Goal: Information Seeking & Learning: Check status

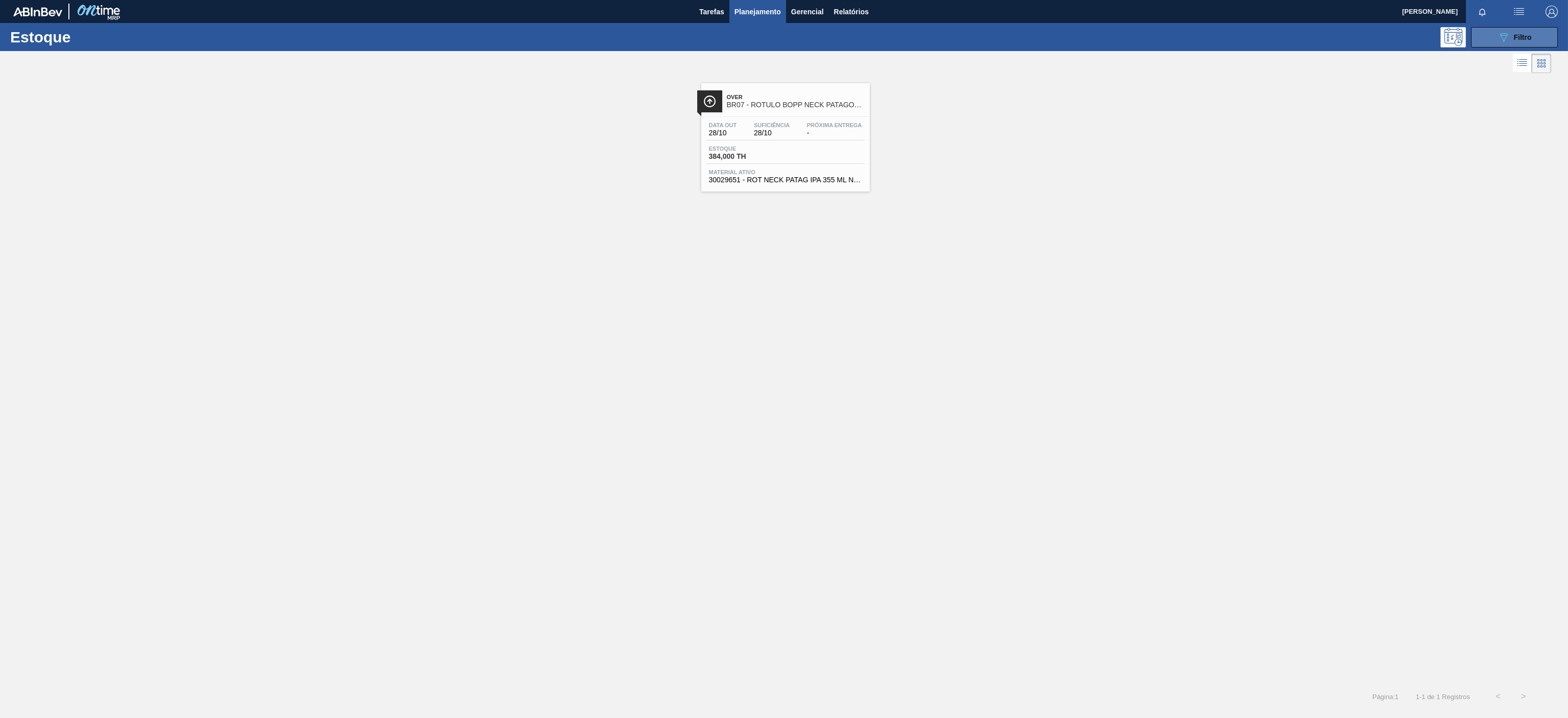
click at [1511, 37] on div "089F7B8B-B2A5-4AFE-B5C0-19BA573D28AC Filtro" at bounding box center [1514, 37] width 34 height 12
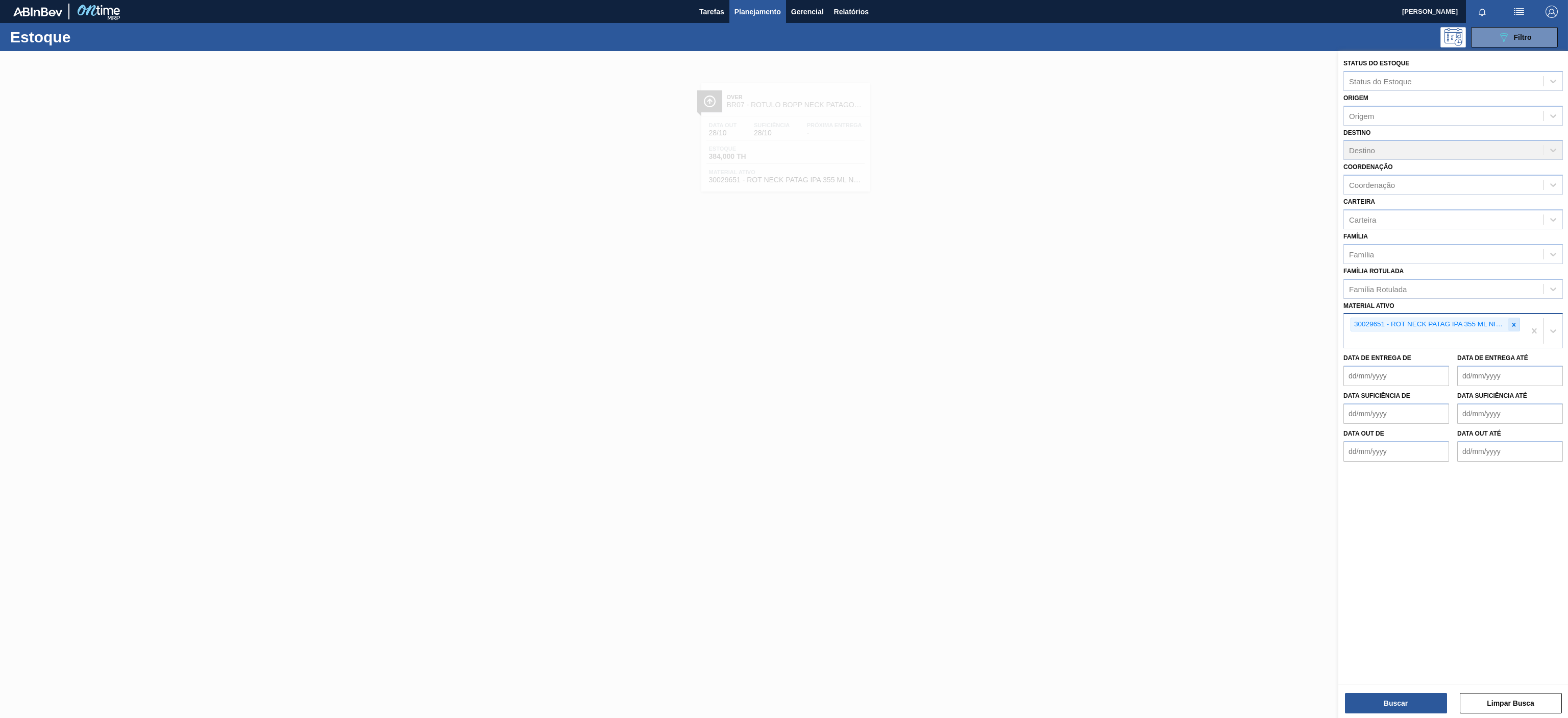
click at [1510, 322] on icon at bounding box center [1514, 325] width 7 height 7
paste ativo "30009591"
type ativo "30009591"
click at [1378, 336] on div "Data de Entrega de Data de Entrega até" at bounding box center [1453, 352] width 228 height 38
click at [1423, 311] on div "Material ativo Material ativo" at bounding box center [1453, 316] width 220 height 35
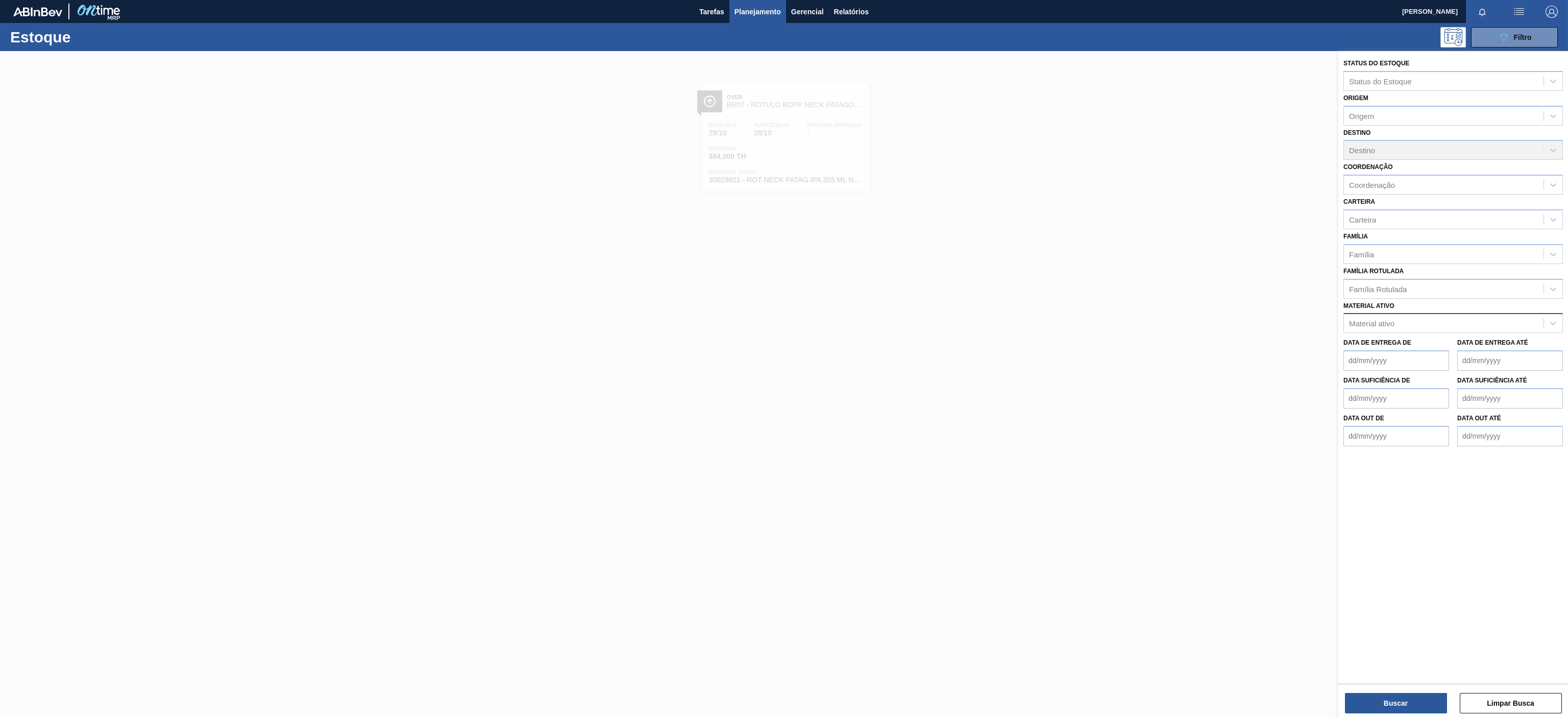
click at [1411, 318] on div "Material ativo" at bounding box center [1444, 323] width 200 height 15
paste ativo "30009591"
type ativo "30009591"
click at [1399, 356] on div "30009591 - PREFORMA 13,7G VERDE RECICLADA" at bounding box center [1453, 348] width 220 height 19
click at [1385, 691] on div "Buscar Limpar Busca" at bounding box center [1453, 698] width 229 height 29
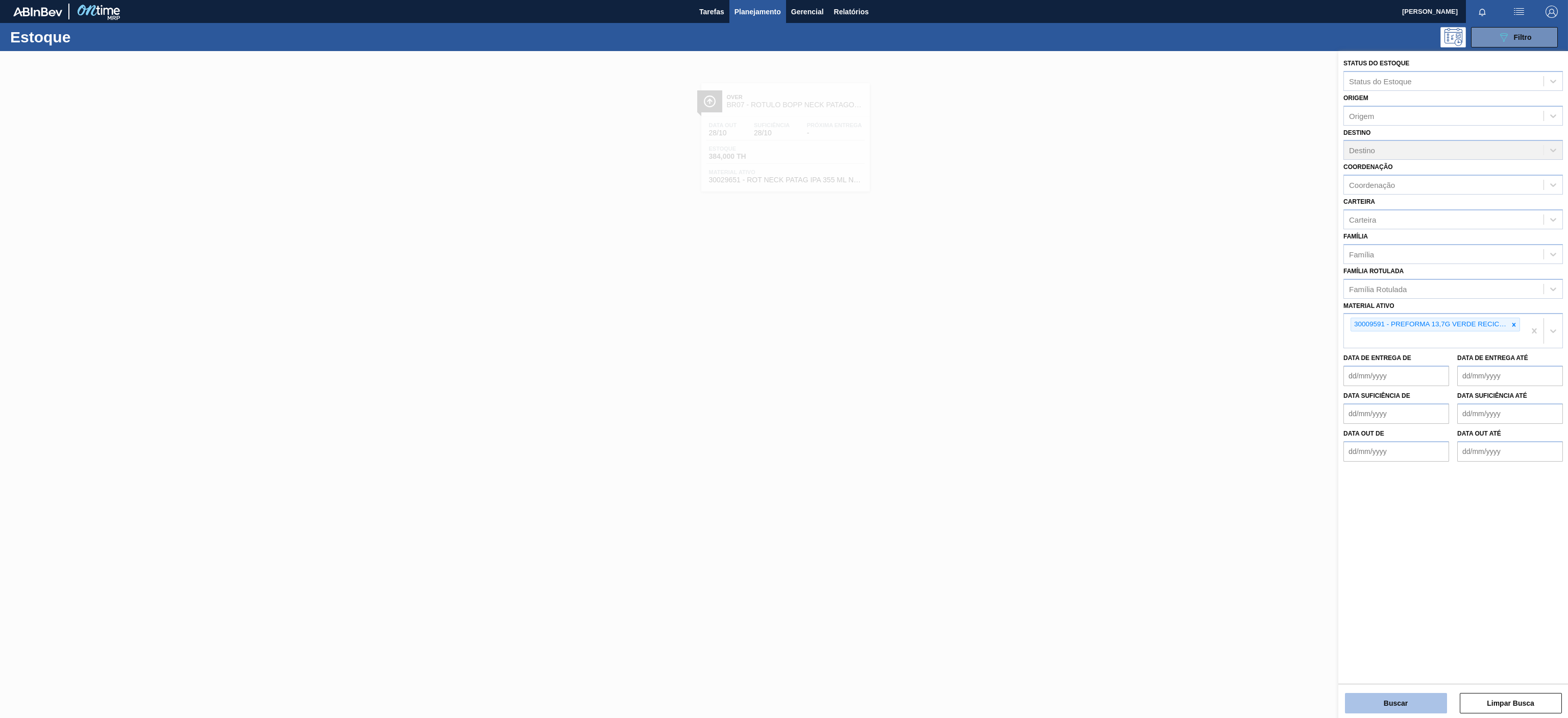
click at [1385, 697] on button "Buscar" at bounding box center [1396, 703] width 102 height 21
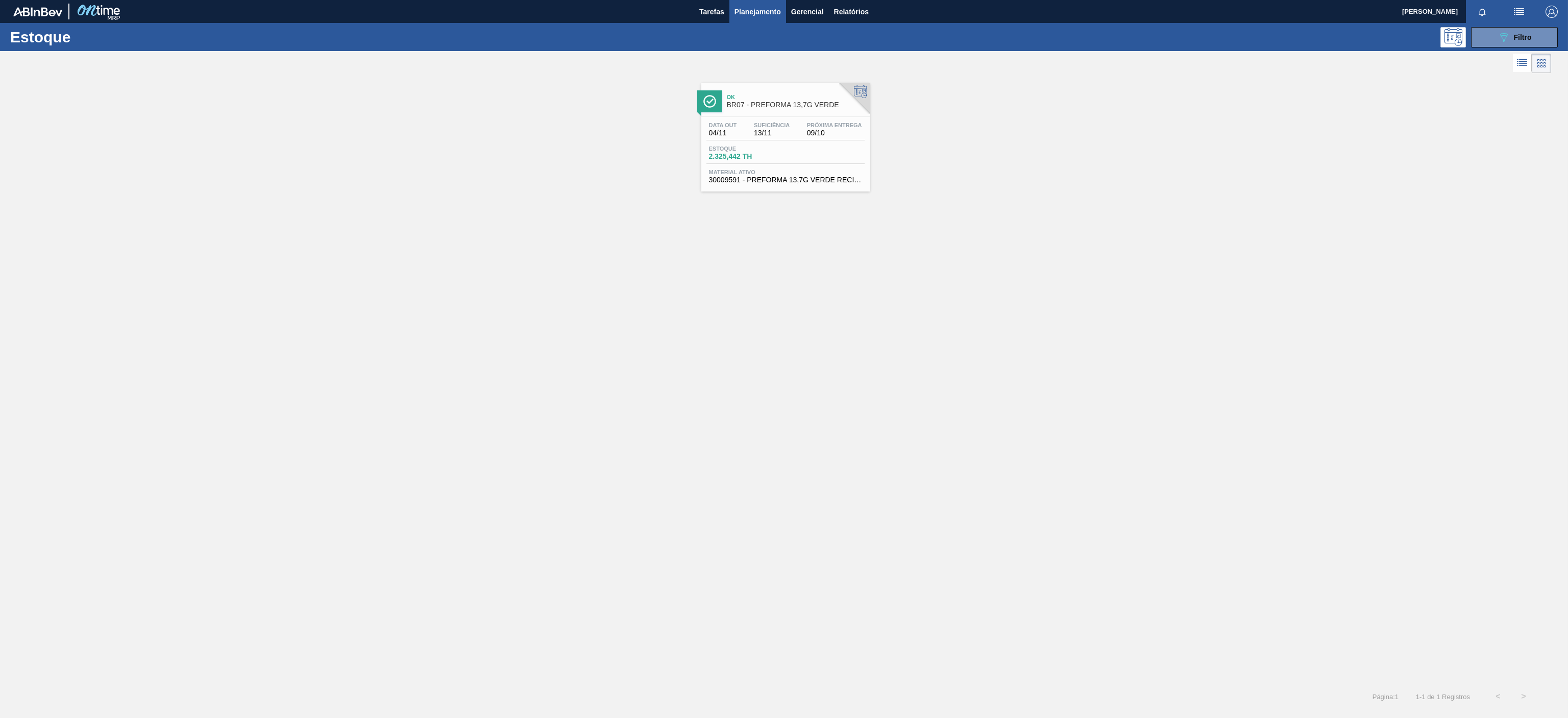
click at [845, 90] on div at bounding box center [869, 90] width 68 height 68
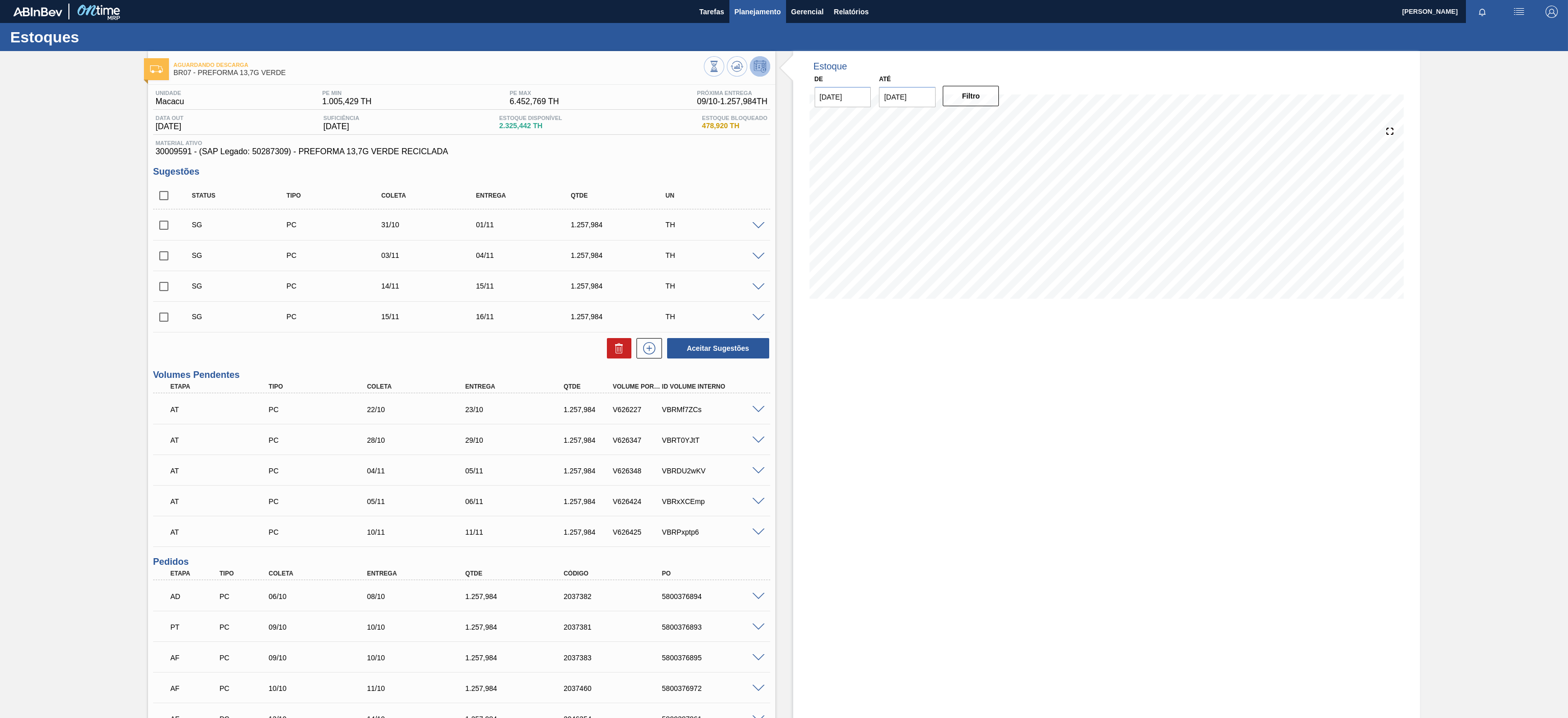
click at [758, 15] on span "Planejamento" at bounding box center [758, 12] width 46 height 12
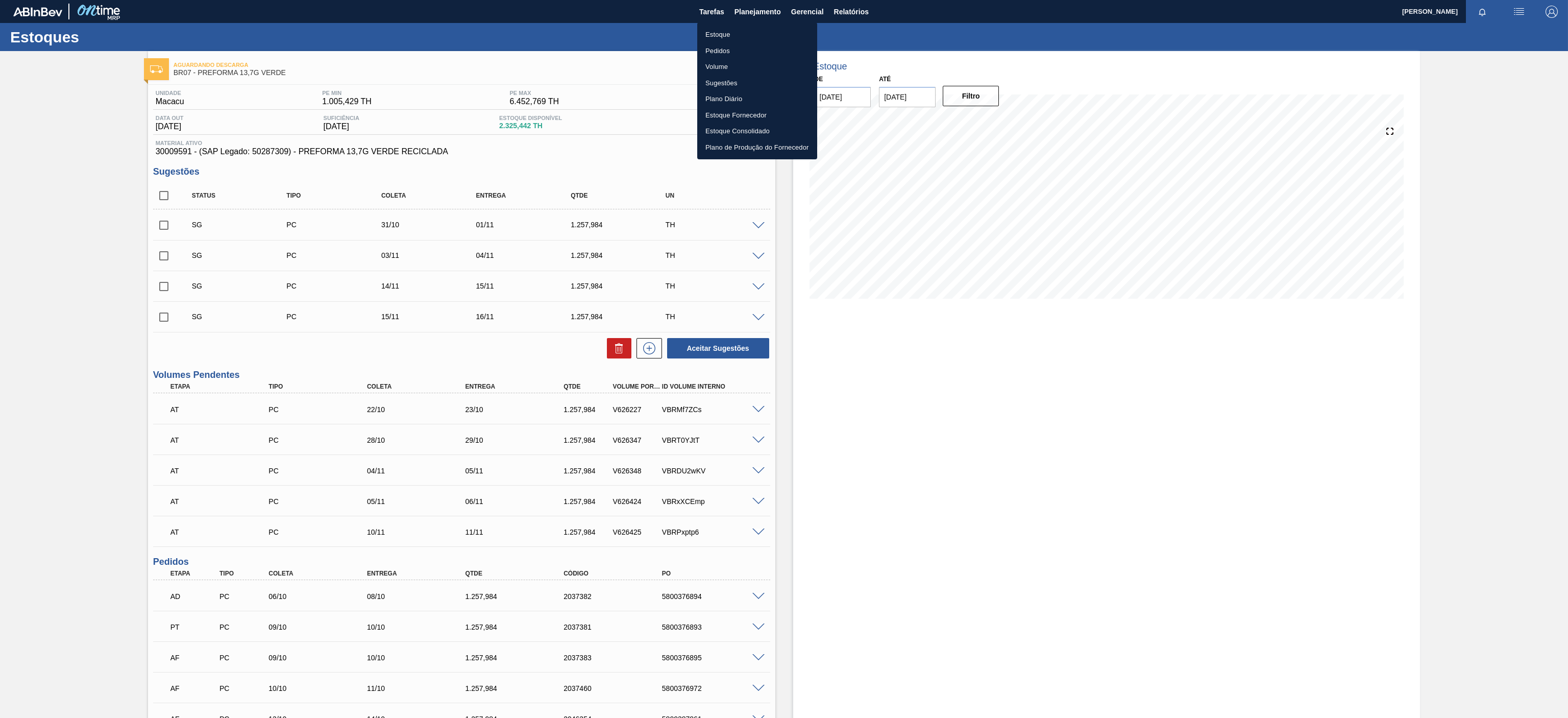
click at [1093, 66] on div at bounding box center [784, 359] width 1568 height 718
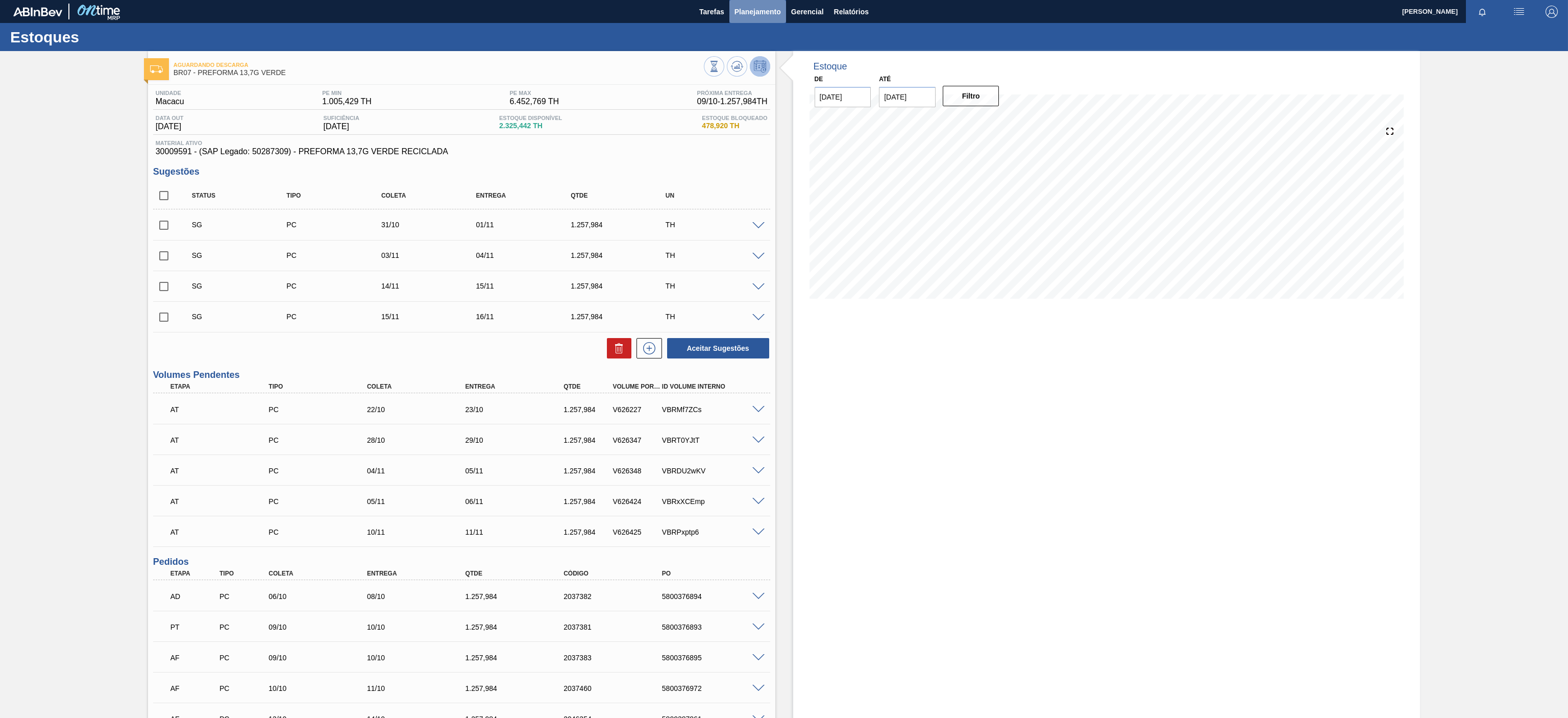
click at [765, 10] on span "Planejamento" at bounding box center [758, 12] width 46 height 12
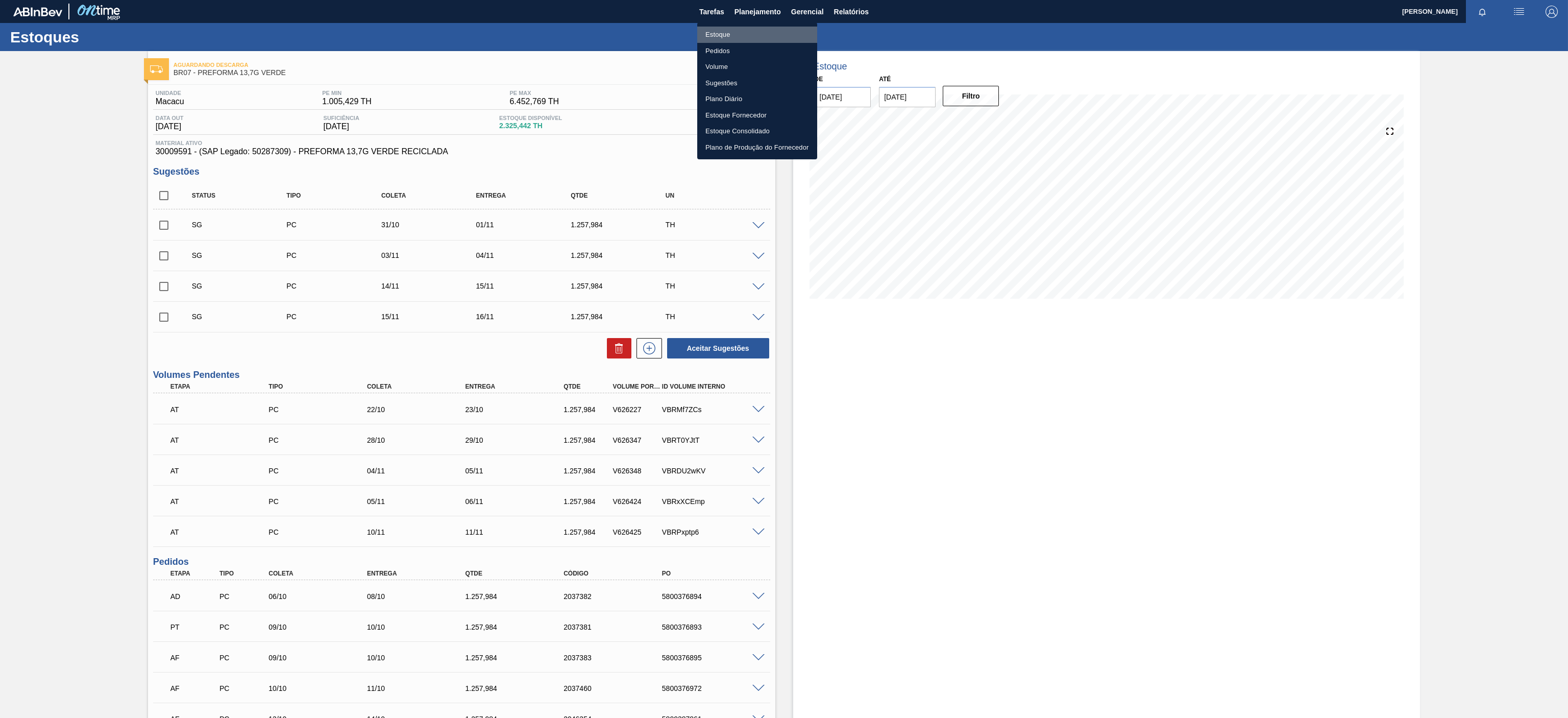
click at [716, 27] on li "Estoque" at bounding box center [757, 35] width 120 height 16
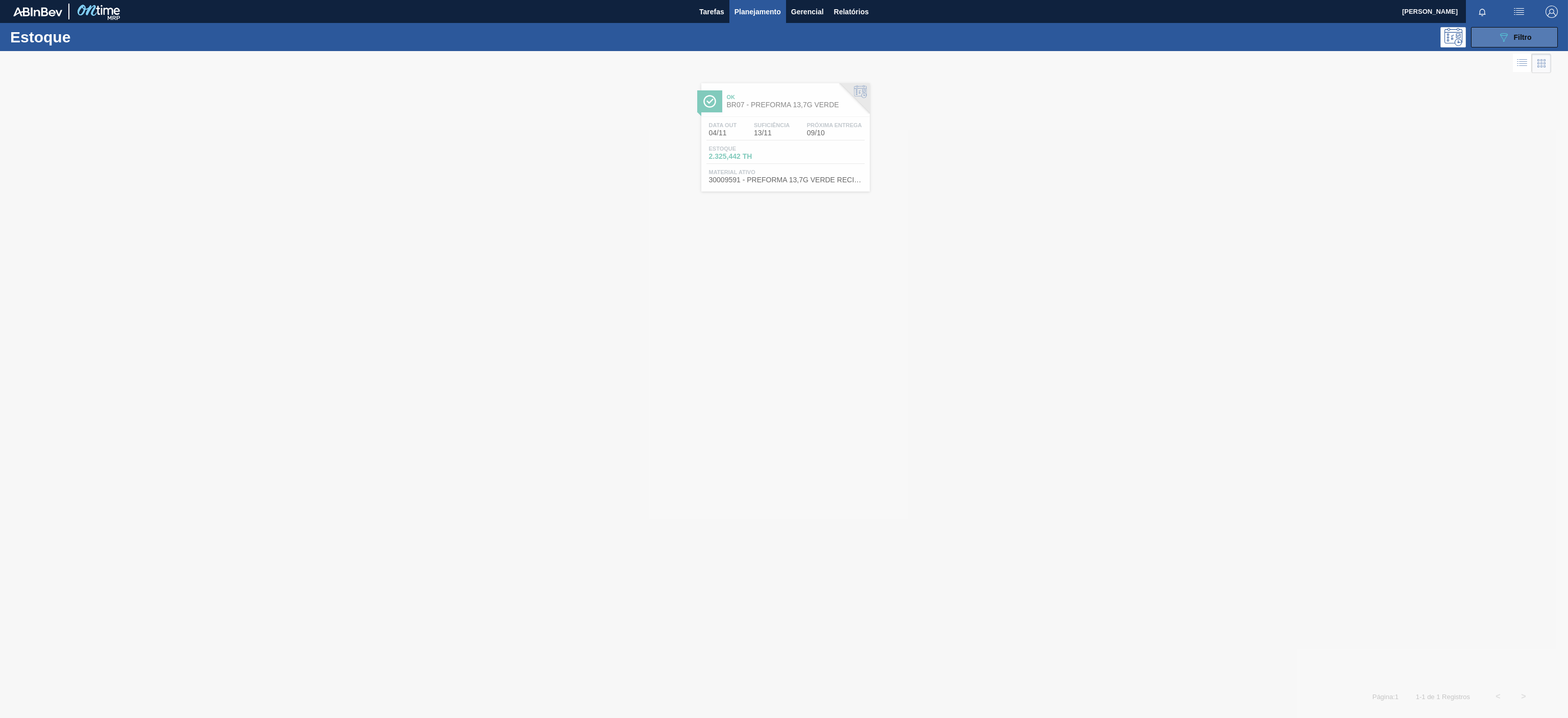
click at [1511, 36] on div "089F7B8B-B2A5-4AFE-B5C0-19BA573D28AC Filtro" at bounding box center [1514, 37] width 34 height 12
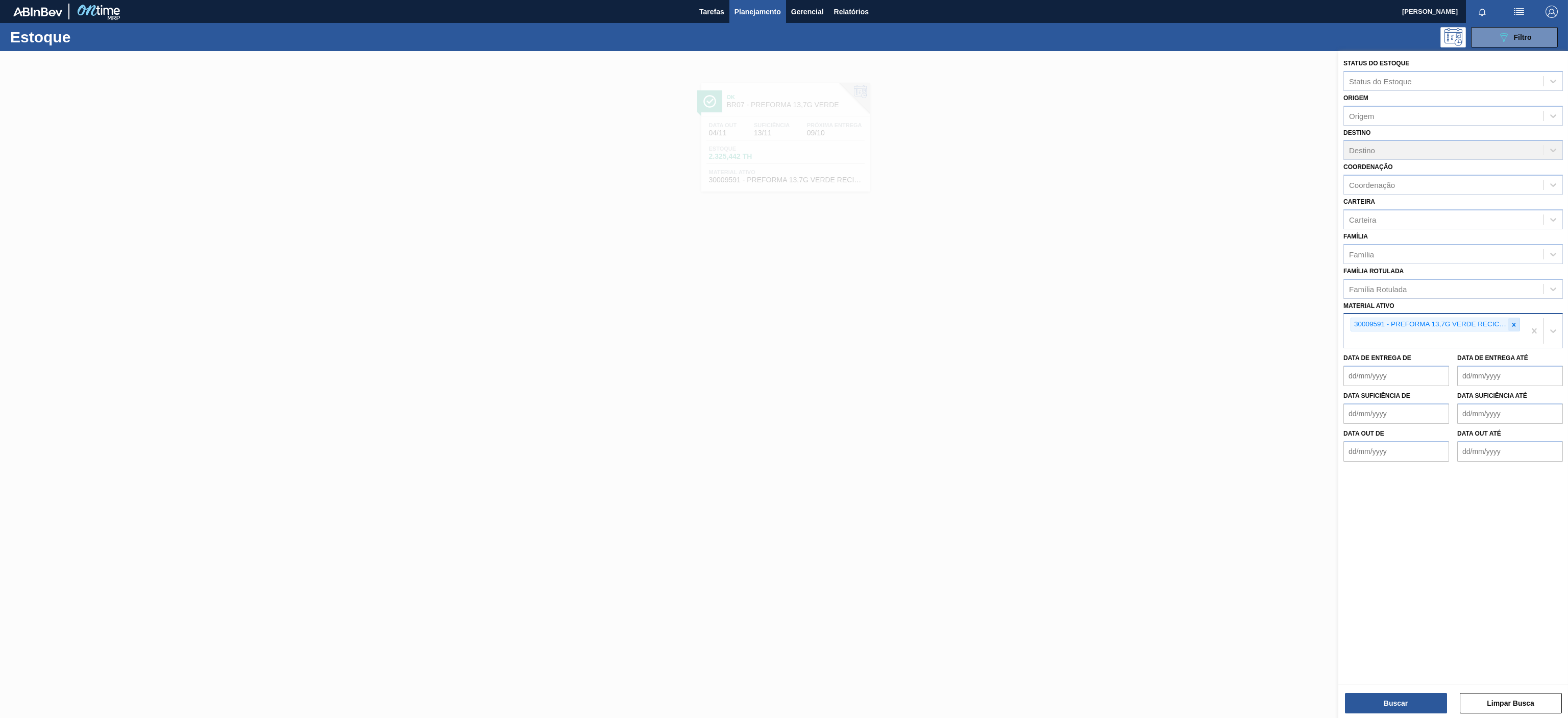
click at [1510, 328] on icon at bounding box center [1514, 325] width 7 height 7
paste ativo "30008614"
type ativo "30008614"
click at [1450, 340] on div "30008614 - FILME CONTR. LISO 620X45 MICRAS" at bounding box center [1453, 348] width 220 height 19
click at [1383, 704] on button "Buscar" at bounding box center [1396, 703] width 102 height 21
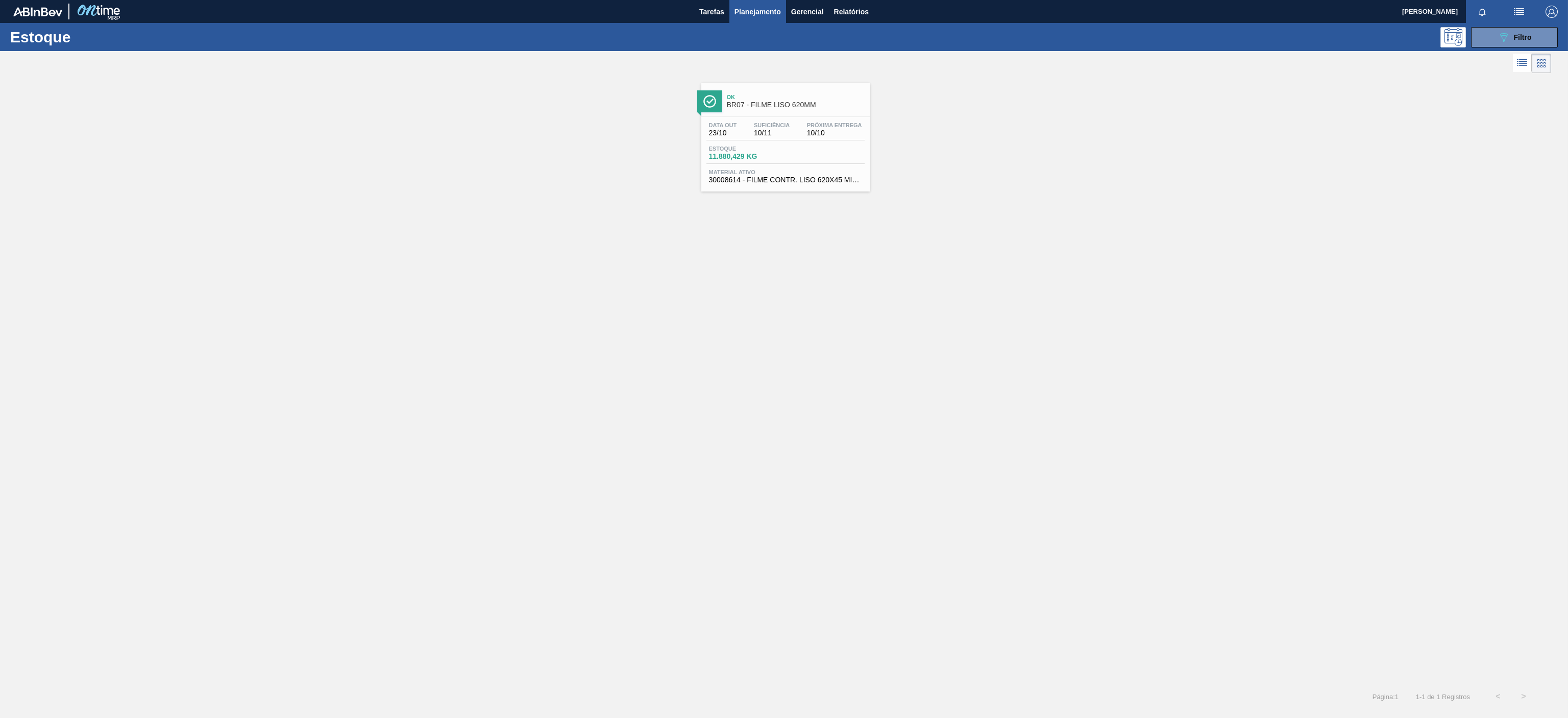
click at [789, 141] on div "Data out 23/10 Suficiência 10/11 Próxima Entrega 10/10 Estoque 11.880,429 KG Ma…" at bounding box center [785, 152] width 169 height 69
